Goal: Transaction & Acquisition: Purchase product/service

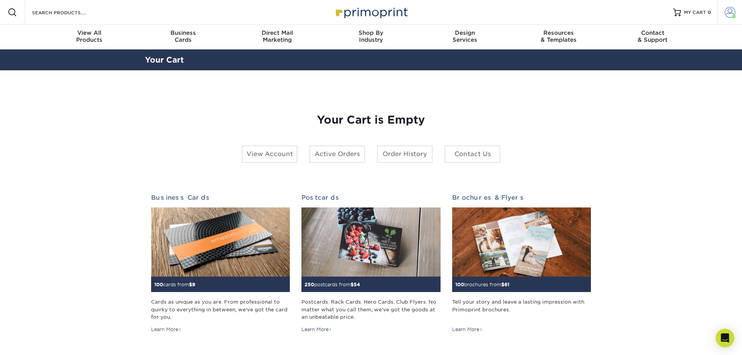
click at [734, 7] on span at bounding box center [729, 12] width 11 height 11
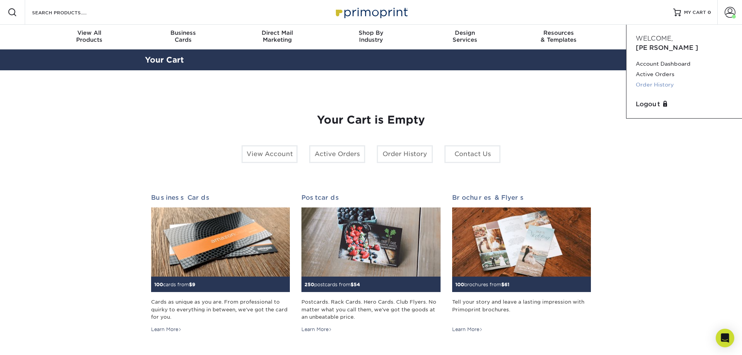
click at [646, 80] on link "Order History" at bounding box center [683, 85] width 97 height 10
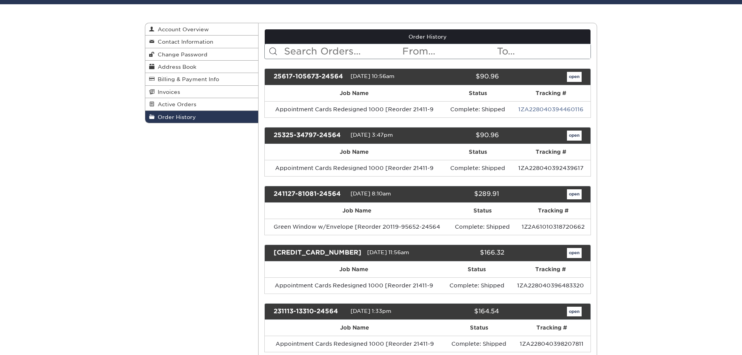
scroll to position [79, 0]
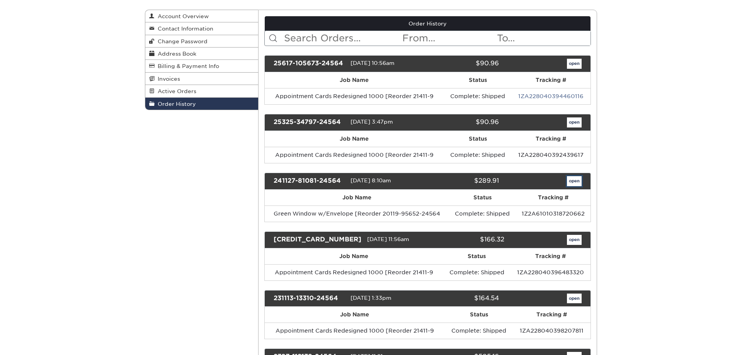
click at [571, 182] on link "open" at bounding box center [574, 181] width 15 height 10
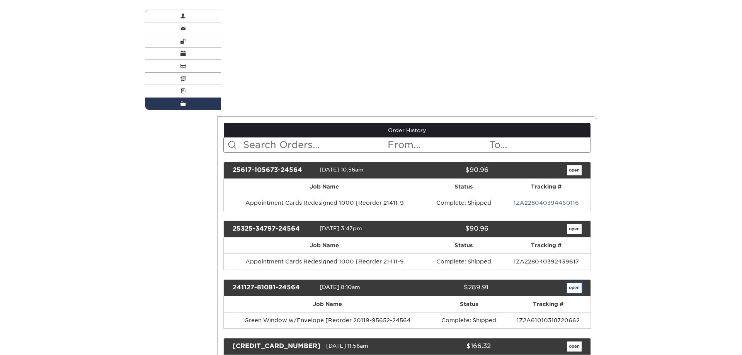
scroll to position [0, 0]
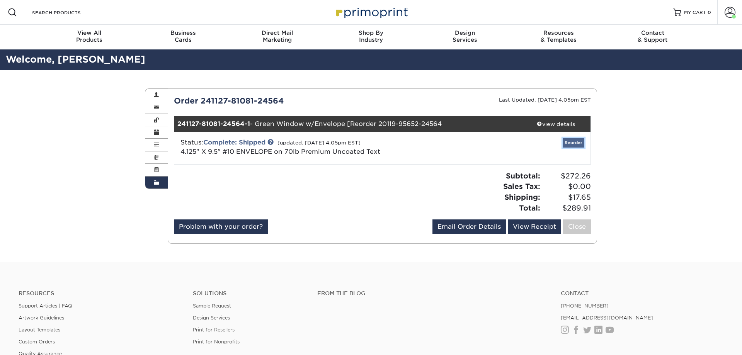
click at [575, 147] on link "Reorder" at bounding box center [573, 143] width 22 height 10
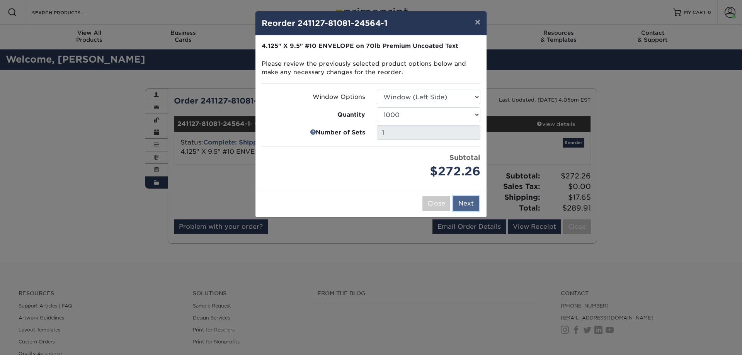
click at [467, 200] on button "Next" at bounding box center [465, 203] width 25 height 15
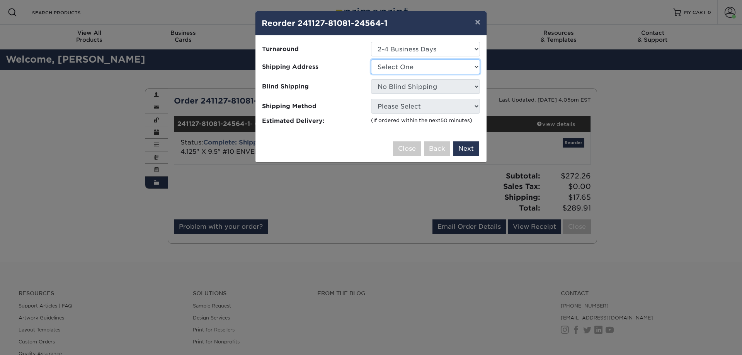
click at [371, 59] on select "Select One 3528 Saint Lawrence Ave" at bounding box center [425, 66] width 109 height 15
select select "136471"
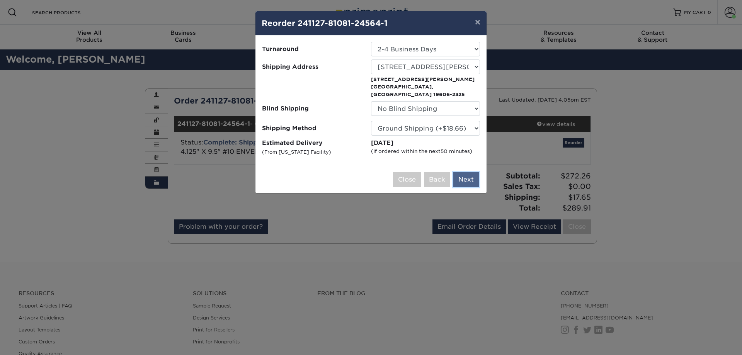
click at [473, 173] on button "Next" at bounding box center [465, 179] width 25 height 15
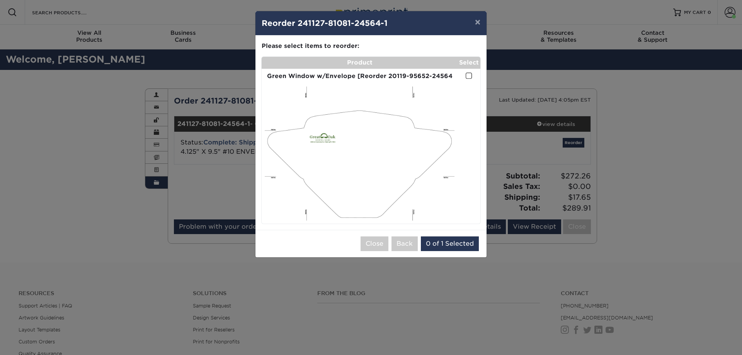
click at [465, 78] on td at bounding box center [468, 76] width 23 height 15
click at [467, 78] on span at bounding box center [468, 75] width 7 height 7
click at [0, 0] on input "checkbox" at bounding box center [0, 0] width 0 height 0
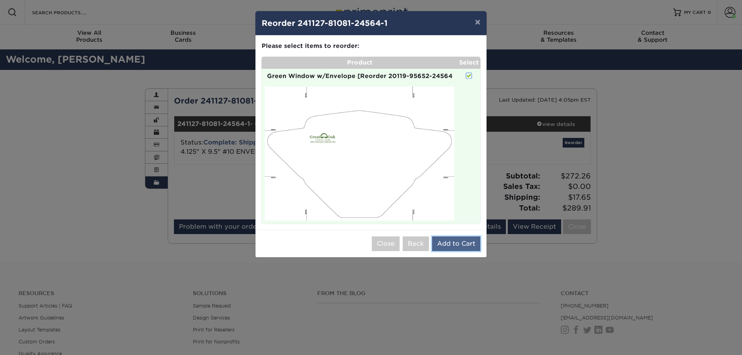
click at [450, 244] on button "Add to Cart" at bounding box center [456, 243] width 48 height 15
